Goal: Find specific page/section: Find specific page/section

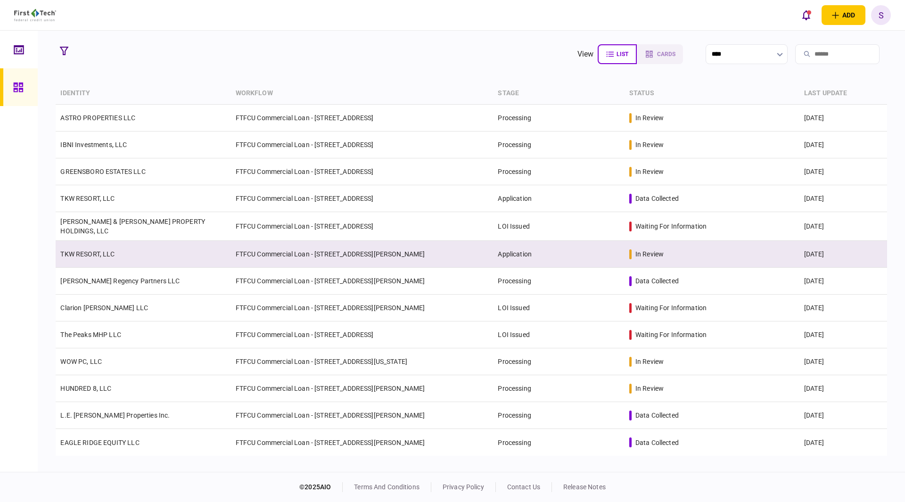
click at [128, 254] on td "TKW RESORT, LLC" at bounding box center [143, 254] width 175 height 27
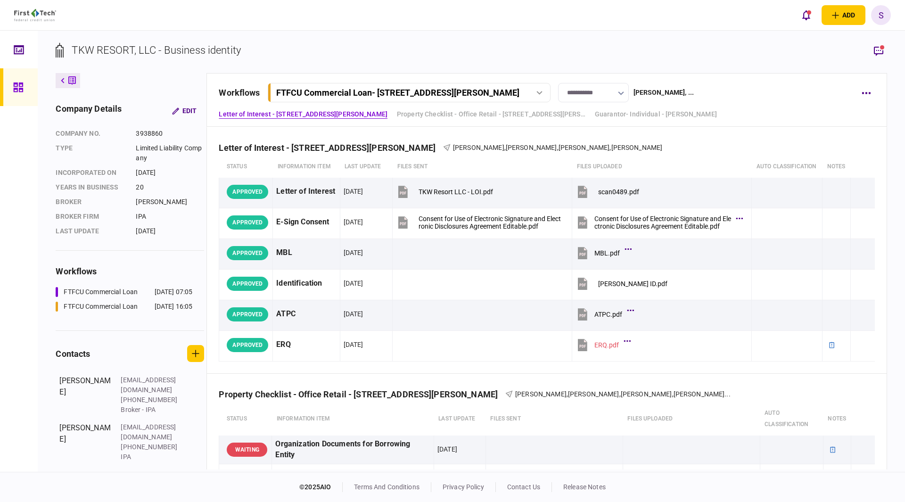
click at [382, 96] on div "FTFCU Commercial Loan - [STREET_ADDRESS][PERSON_NAME]" at bounding box center [397, 93] width 243 height 10
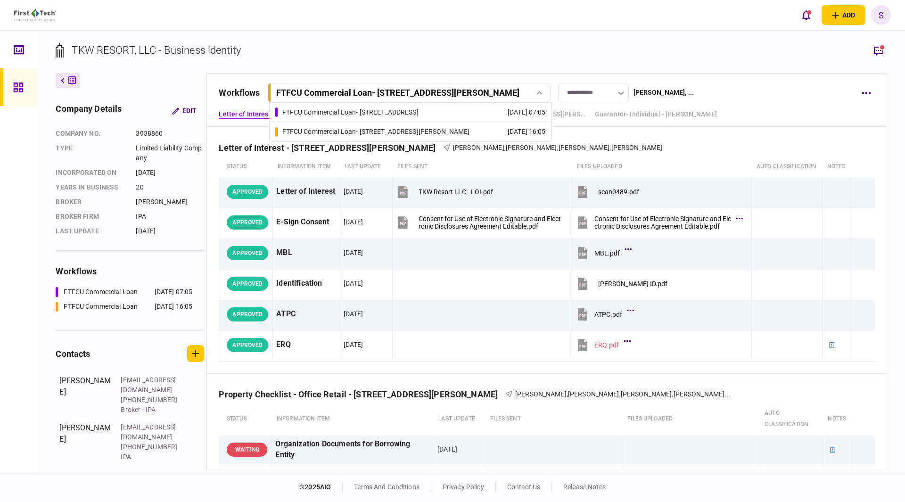
click at [357, 113] on div "FTFCU Commercial Loan - [STREET_ADDRESS]" at bounding box center [350, 112] width 136 height 10
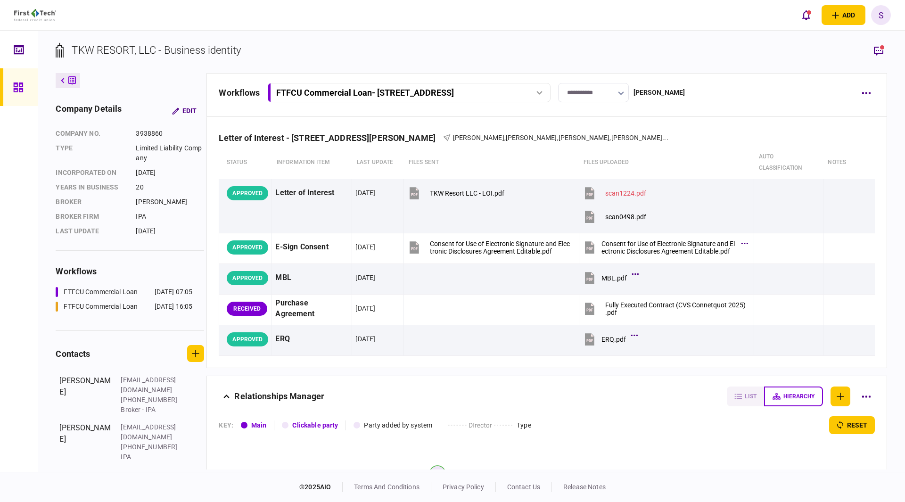
click at [504, 104] on div "**********" at bounding box center [546, 95] width 680 height 44
click at [496, 97] on div "FTFCU Commercial Loan - [STREET_ADDRESS]" at bounding box center [398, 93] width 244 height 10
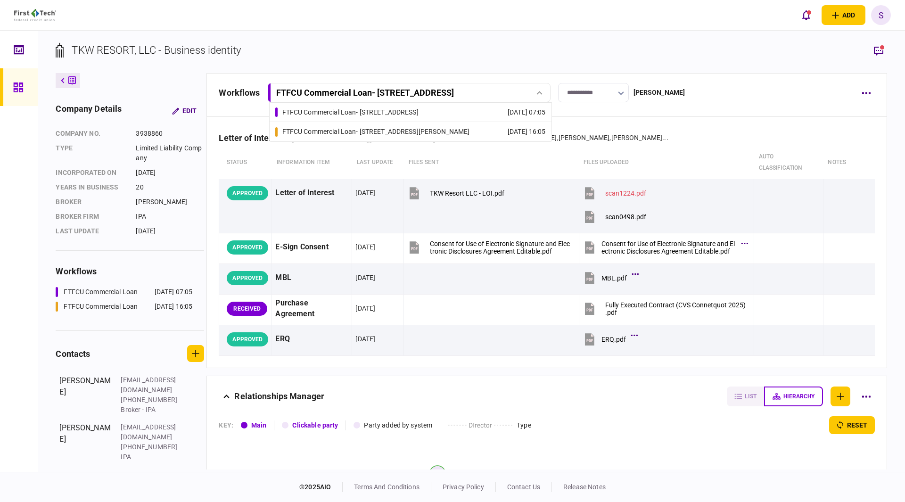
click at [333, 128] on div "FTFCU Commercial Loan - [STREET_ADDRESS][PERSON_NAME]" at bounding box center [376, 132] width 188 height 10
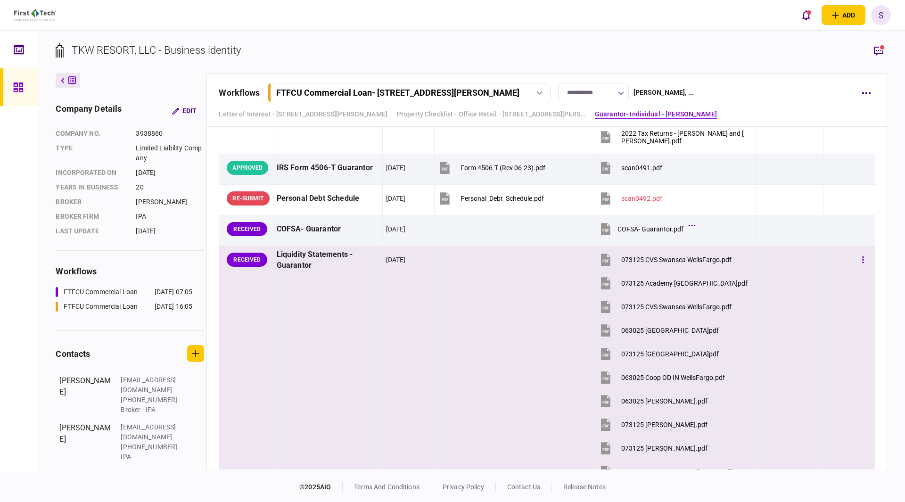
scroll to position [2121, 0]
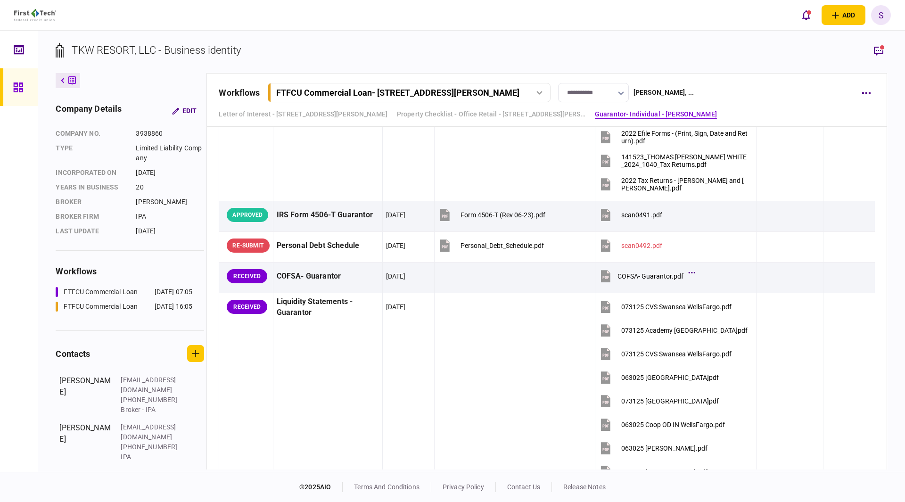
click at [18, 90] on icon at bounding box center [18, 87] width 10 height 11
